Goal: Task Accomplishment & Management: Manage account settings

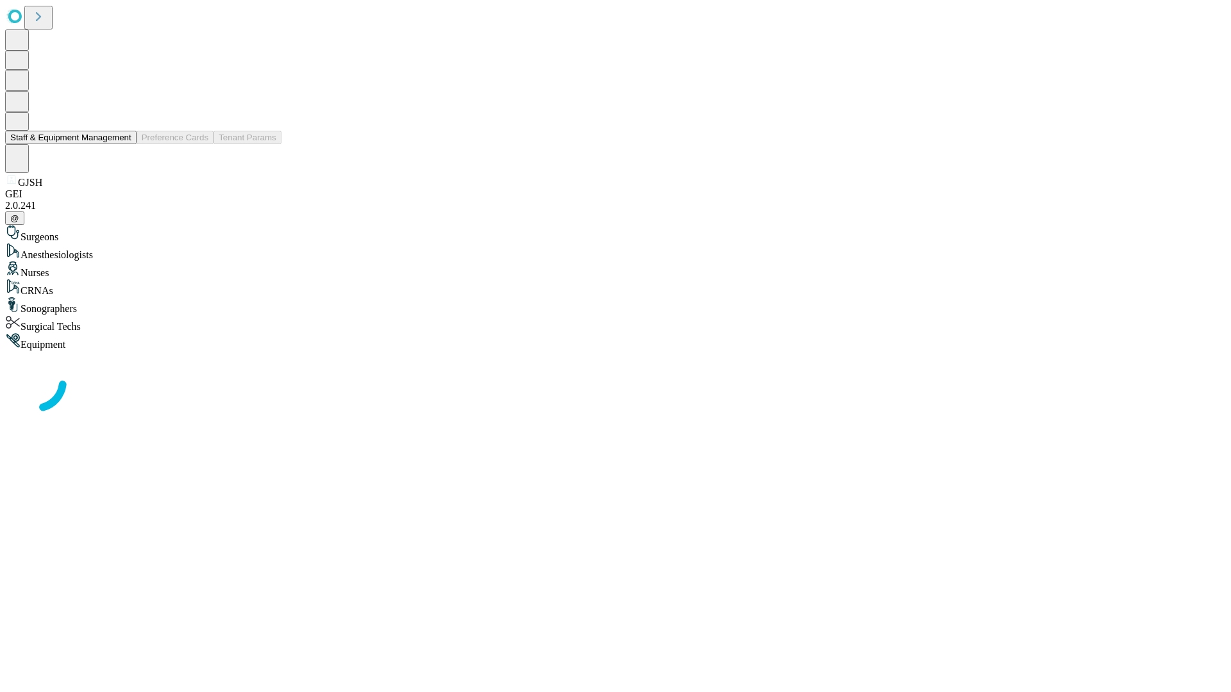
click at [122, 144] on button "Staff & Equipment Management" at bounding box center [70, 137] width 131 height 13
